Goal: Information Seeking & Learning: Learn about a topic

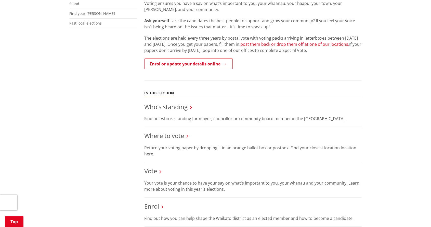
scroll to position [180, 0]
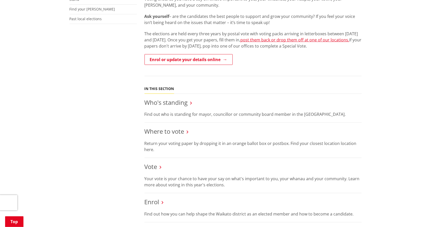
click at [192, 99] on h3 "Who's standing" at bounding box center [253, 102] width 217 height 7
click at [183, 98] on link "Who's standing" at bounding box center [166, 102] width 43 height 8
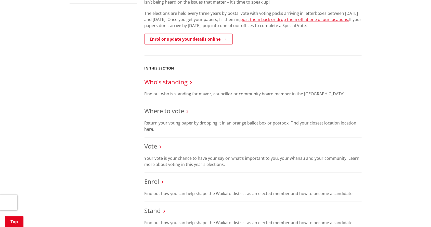
scroll to position [205, 0]
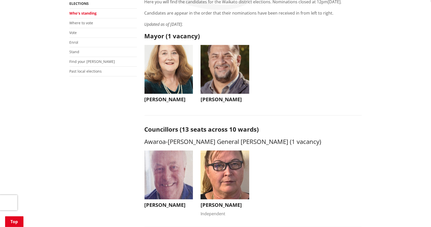
scroll to position [128, 0]
click at [231, 73] on img "button" at bounding box center [225, 69] width 49 height 49
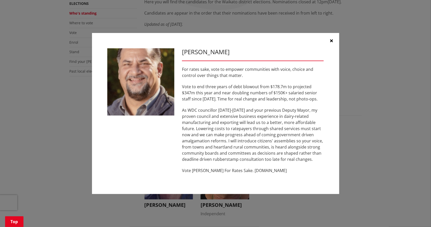
click at [331, 34] on button "button" at bounding box center [331, 40] width 15 height 15
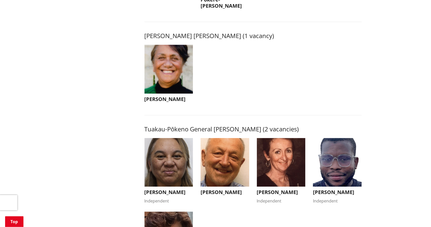
scroll to position [798, 0]
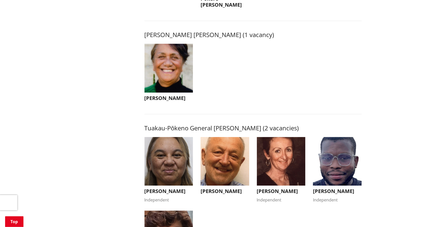
click at [348, 159] on img "button" at bounding box center [337, 161] width 49 height 49
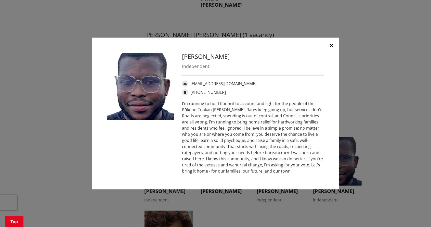
click at [332, 53] on button "button" at bounding box center [331, 45] width 15 height 15
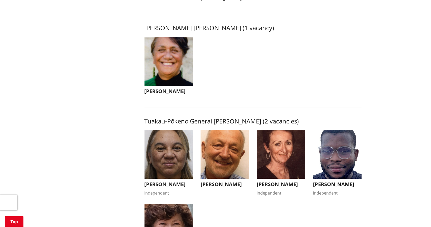
scroll to position [804, 0]
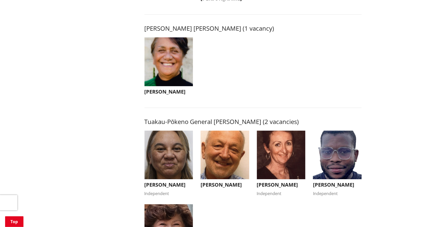
click at [285, 151] on img "button" at bounding box center [281, 154] width 49 height 49
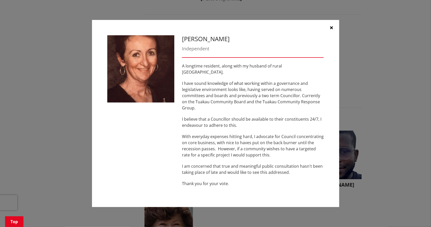
click at [424, 177] on div "[PERSON_NAME] Independent A longtime resident, along with my husband of rural […" at bounding box center [215, 113] width 431 height 227
click at [332, 30] on icon "button" at bounding box center [331, 28] width 3 height 4
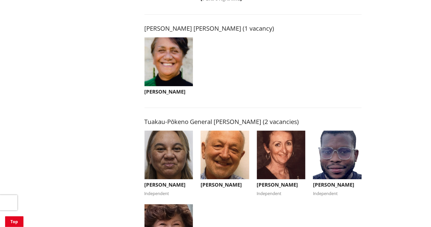
click at [224, 147] on img "button" at bounding box center [225, 154] width 49 height 49
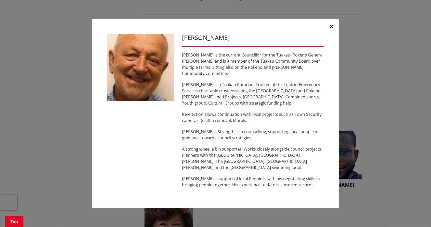
click at [331, 28] on icon "button" at bounding box center [331, 26] width 3 height 4
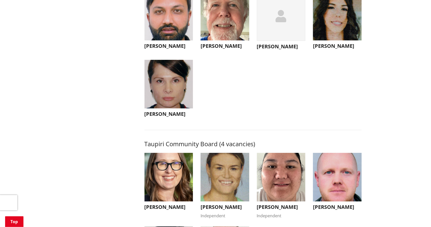
scroll to position [1936, 0]
click at [180, 88] on img "button" at bounding box center [169, 84] width 49 height 49
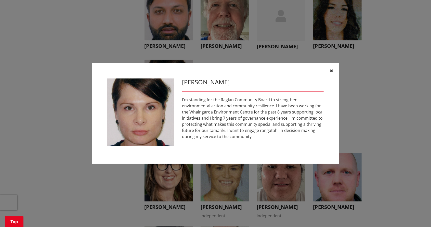
click at [333, 73] on icon "button" at bounding box center [331, 71] width 3 height 4
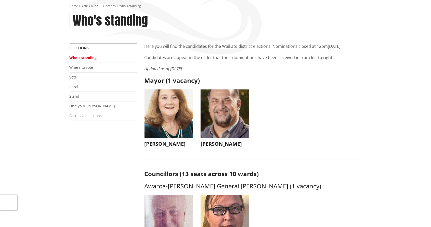
scroll to position [0, 0]
